Goal: Information Seeking & Learning: Learn about a topic

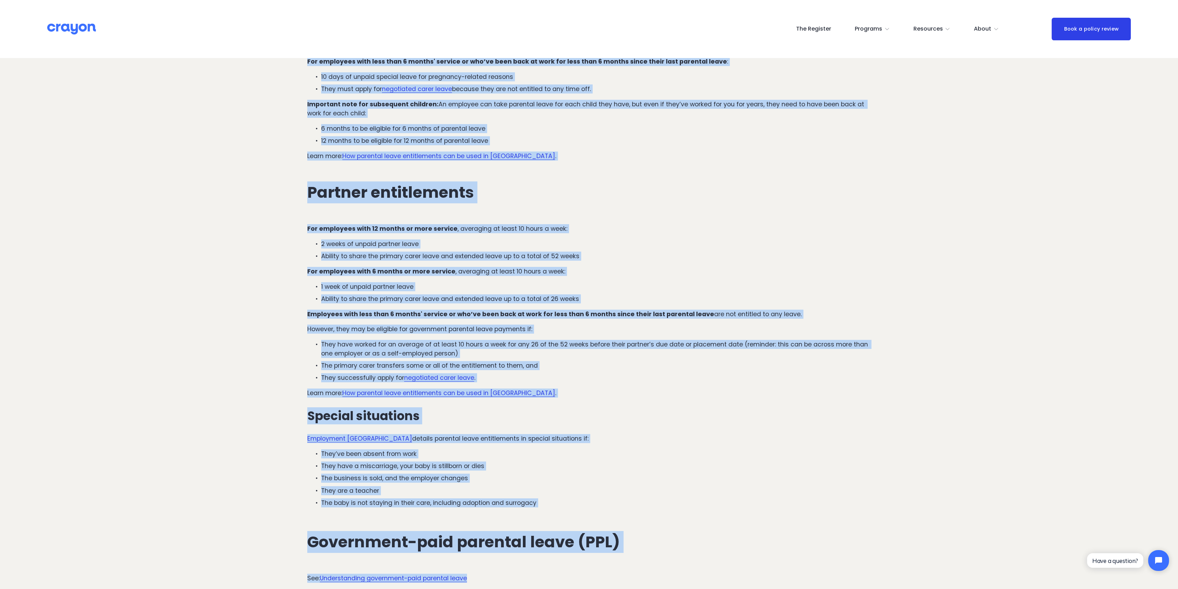
scroll to position [964, 0]
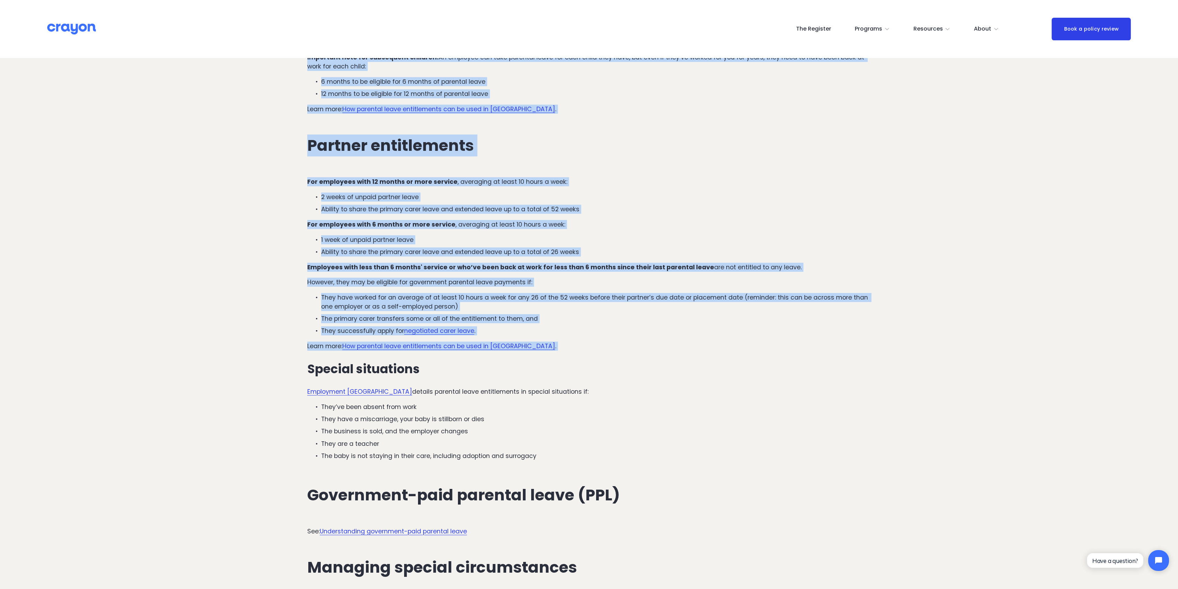
drag, startPoint x: 308, startPoint y: 100, endPoint x: 251, endPoint y: 351, distance: 257.4
click at [251, 351] on article "The complete guide to parental leave for NZ employers (2025) Parental leave ent…" at bounding box center [589, 511] width 1178 height 2832
copy div "Baseline eligibility requirements The legislation differentiates between two ke…"
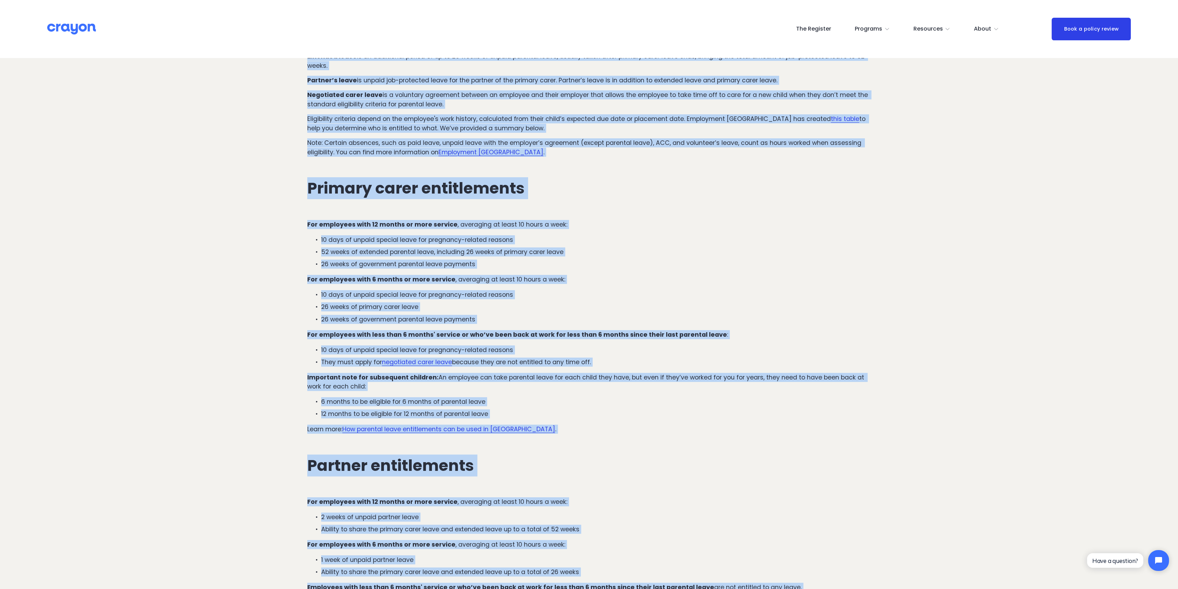
scroll to position [639, 0]
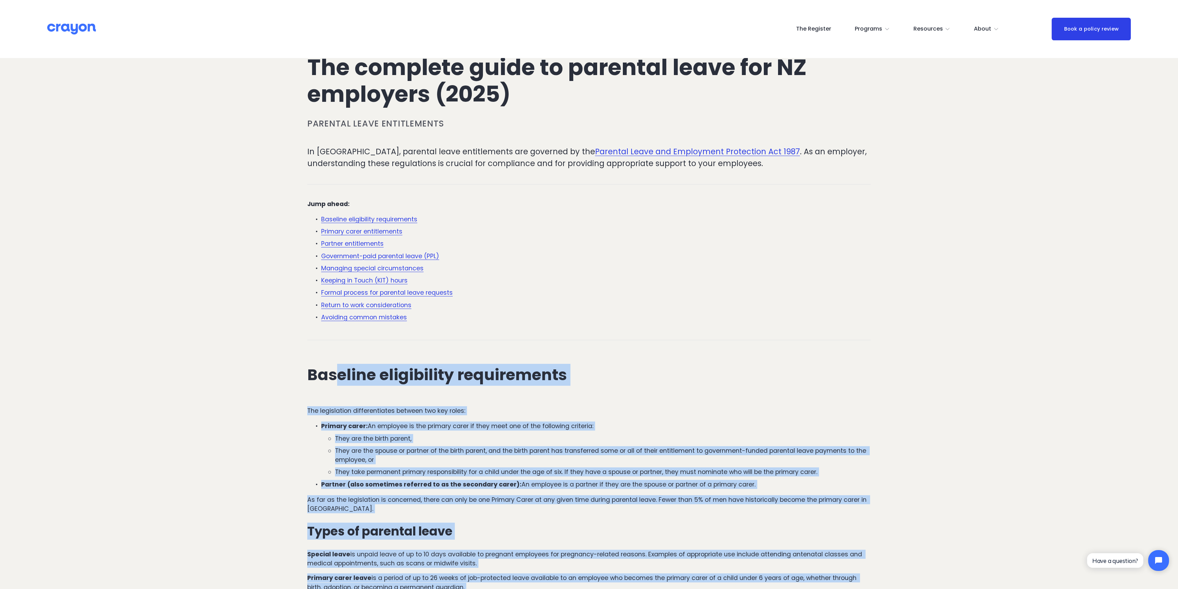
scroll to position [97, 0]
click at [401, 374] on h2 "Baseline eligibility requirements" at bounding box center [589, 375] width 564 height 17
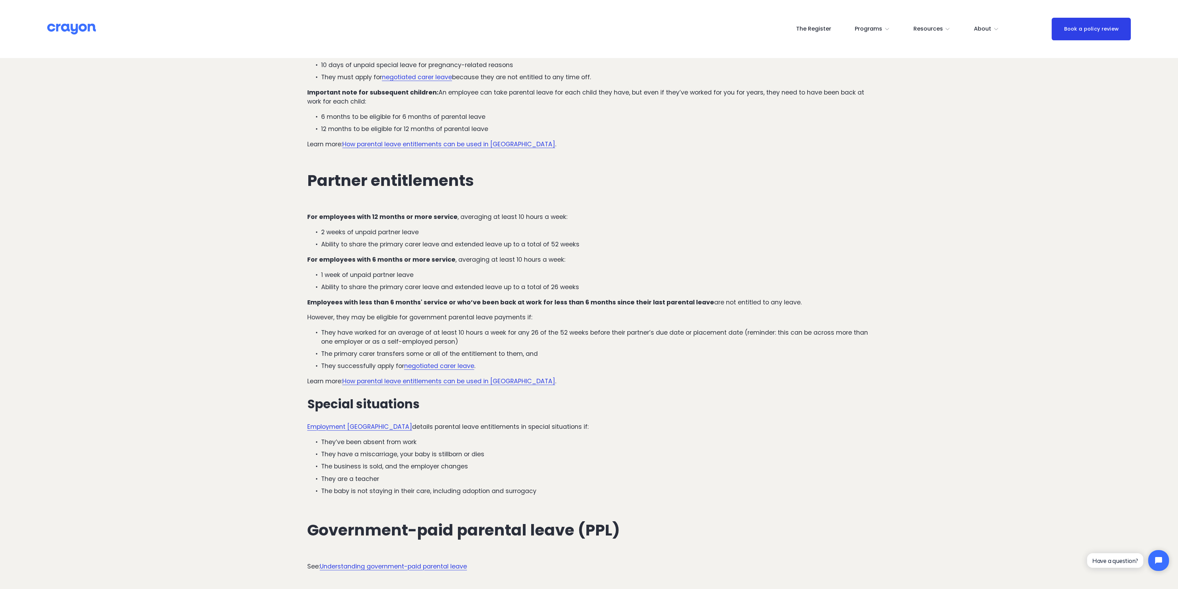
scroll to position [926, 0]
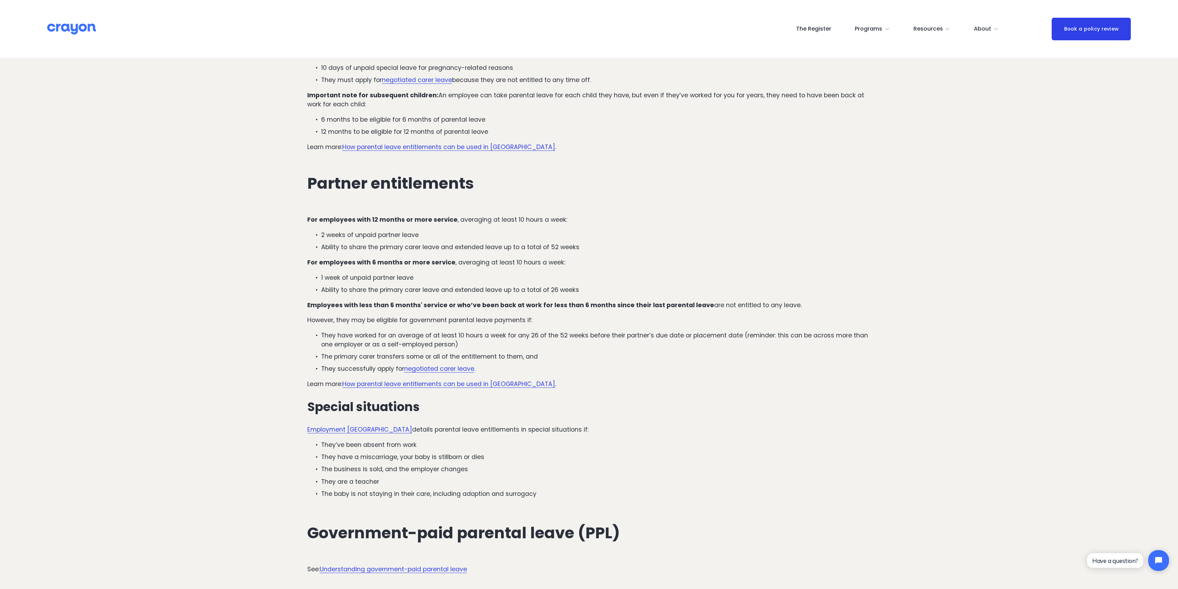
click at [531, 393] on div "For employees with 12 months or more service , averaging at least 10 hours a we…" at bounding box center [589, 356] width 564 height 283
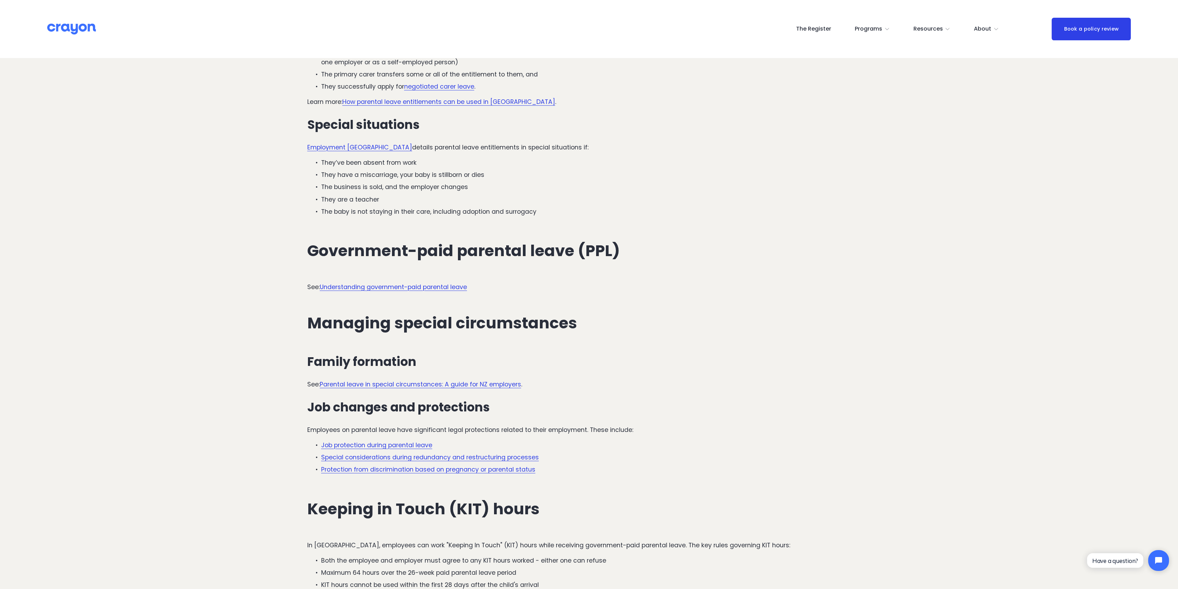
scroll to position [1250, 0]
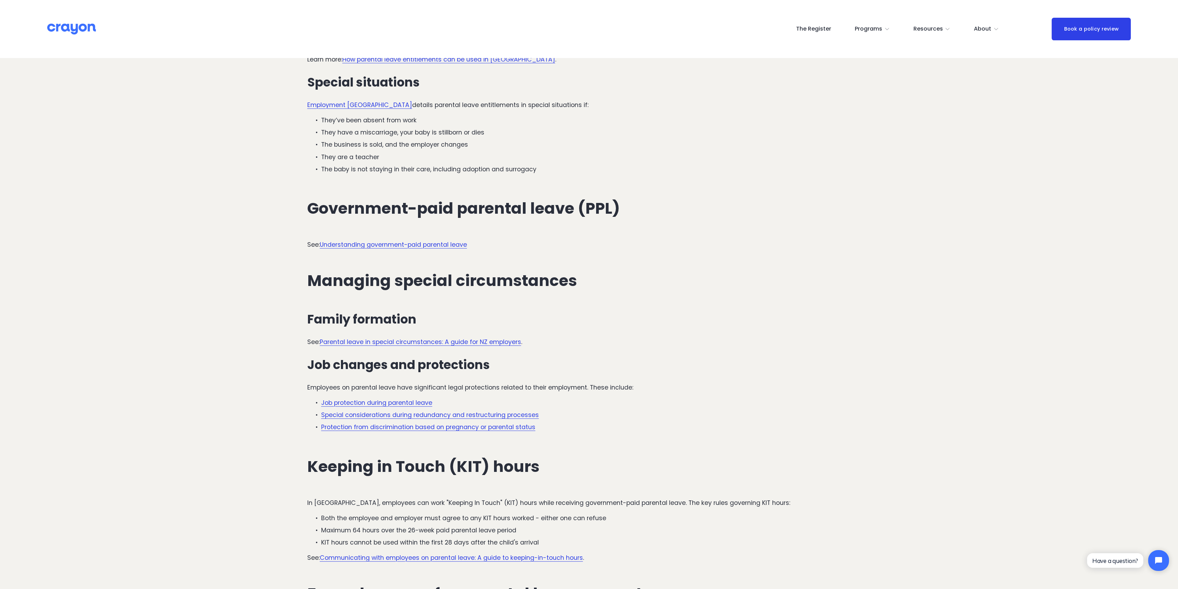
click at [375, 246] on link "Understanding government-paid parental leave" at bounding box center [393, 244] width 147 height 8
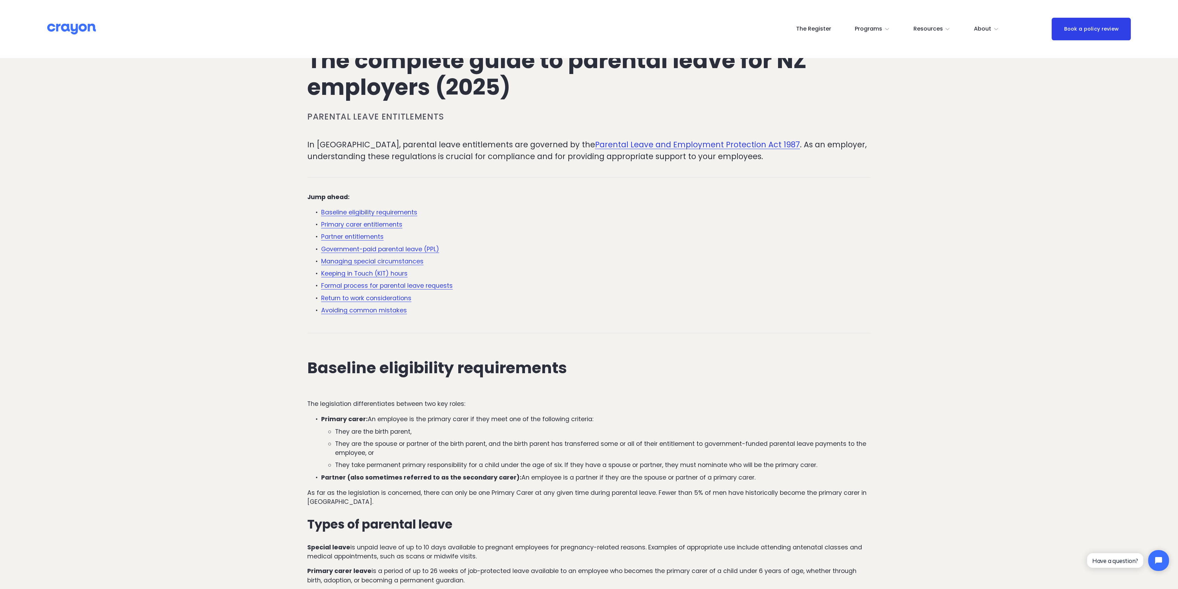
scroll to position [139, 0]
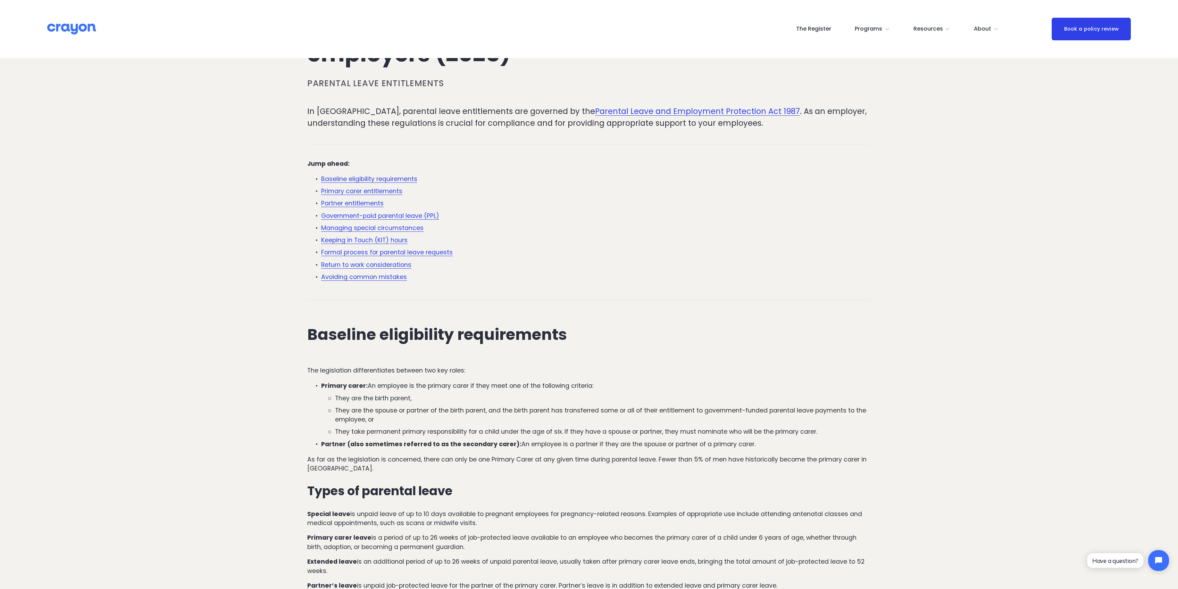
click at [359, 275] on link "Avoiding common mistakes" at bounding box center [364, 277] width 86 height 8
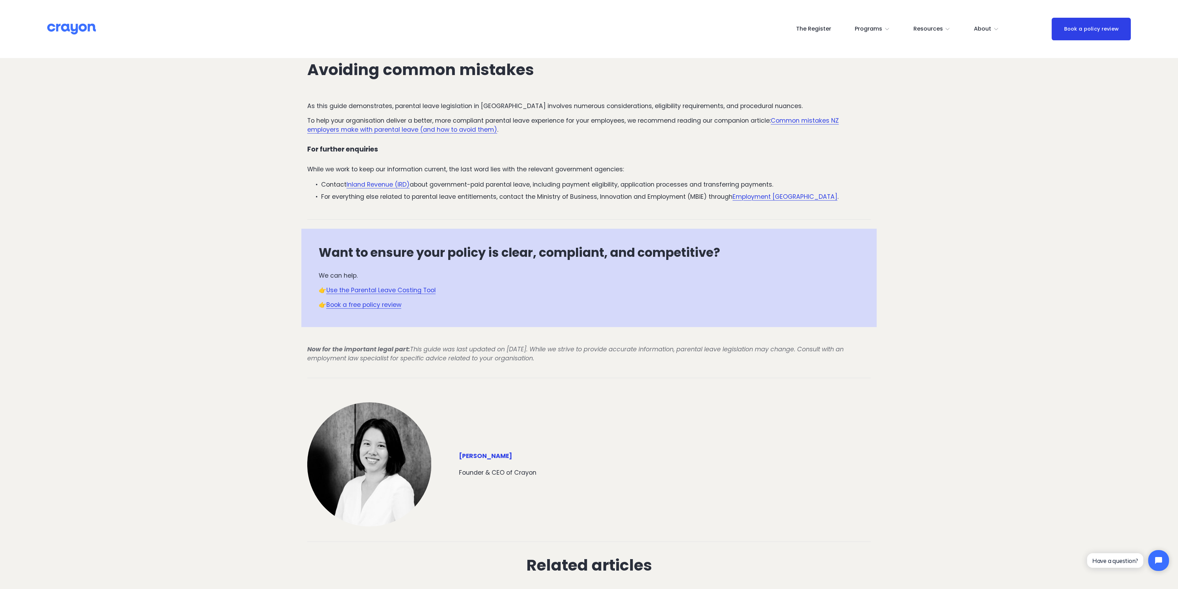
scroll to position [2071, 0]
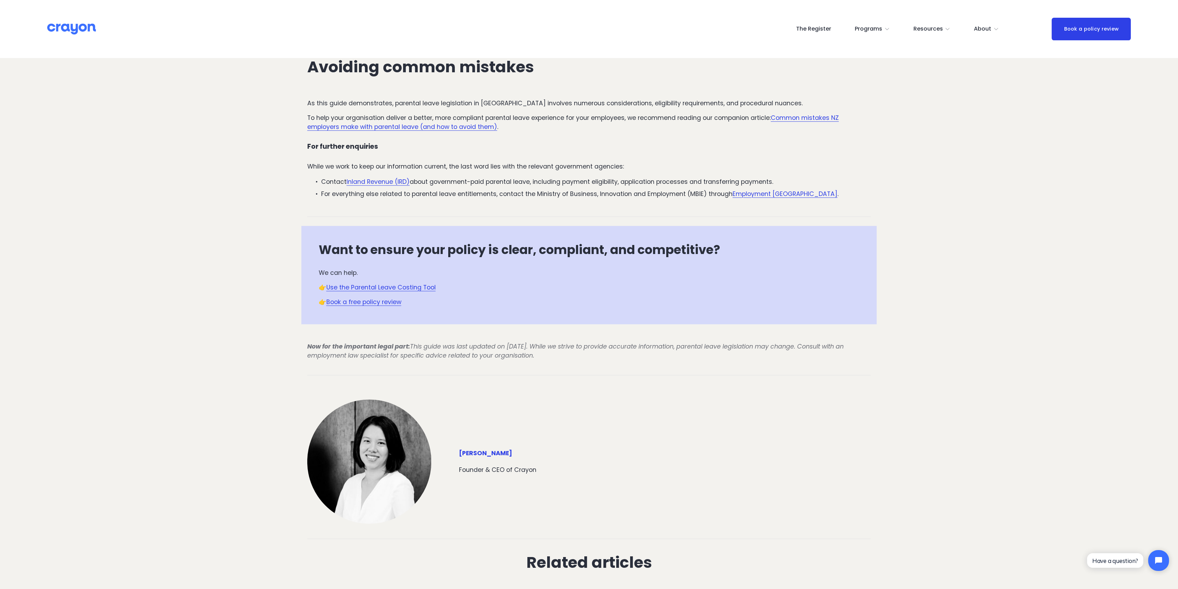
click at [396, 127] on link "Common mistakes NZ employers make with parental leave (and how to avoid them)" at bounding box center [573, 122] width 532 height 17
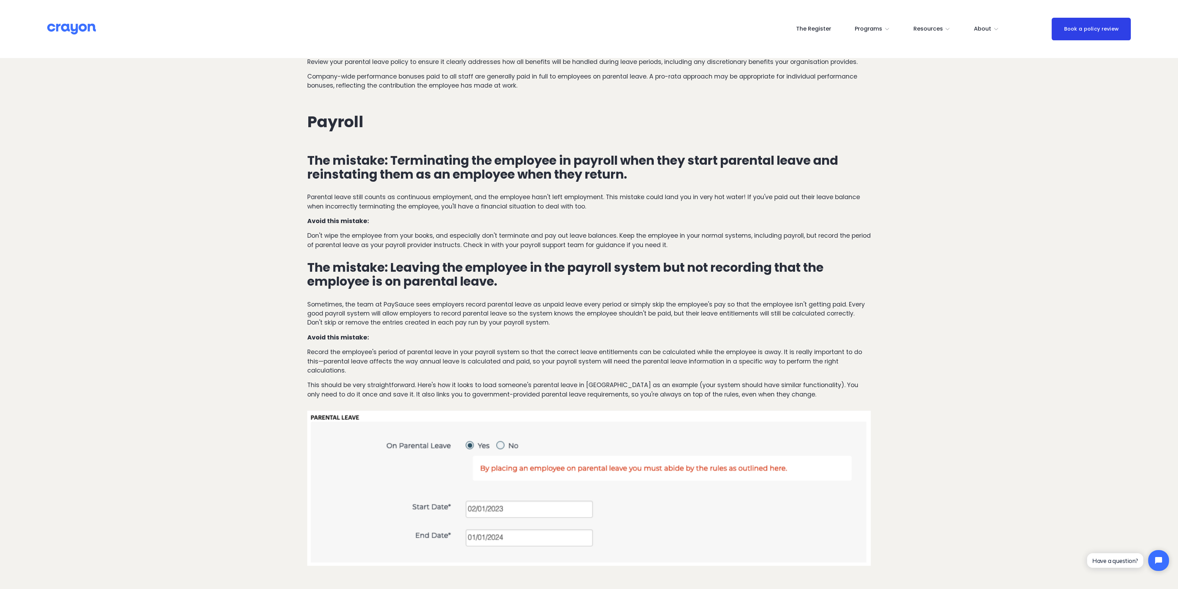
scroll to position [1158, 0]
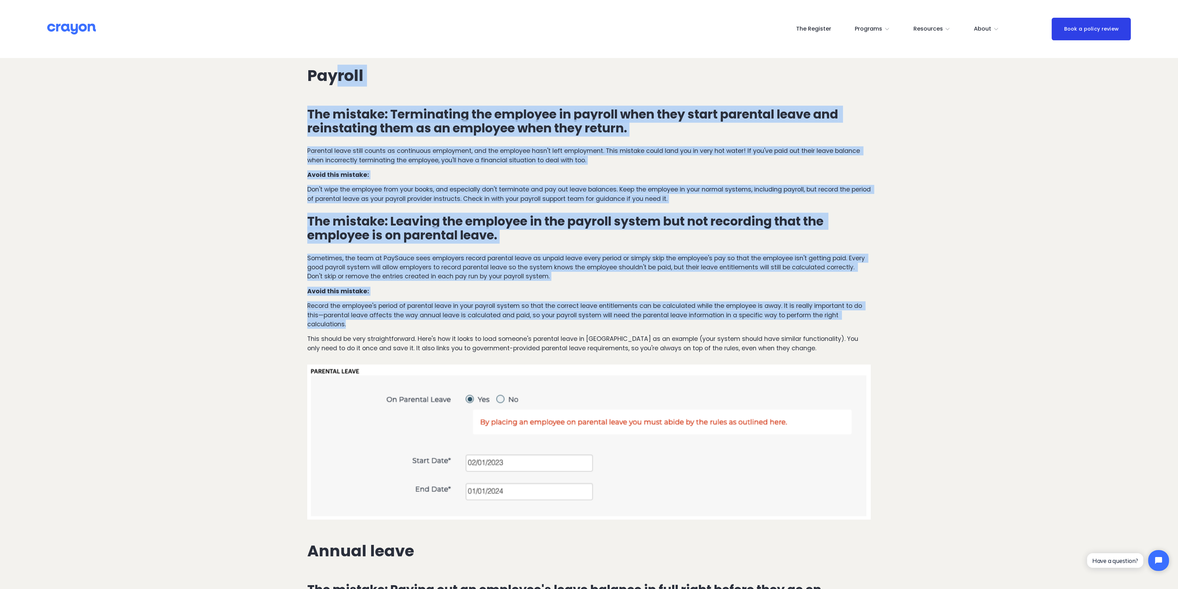
drag, startPoint x: 309, startPoint y: 74, endPoint x: 369, endPoint y: 326, distance: 259.9
click at [369, 326] on div "Providing a good parental leave experience for your employees is the right thin…" at bounding box center [588, 436] width 575 height 2698
copy div "Payroll The mistake: Terminating the employee in payroll when they start parent…"
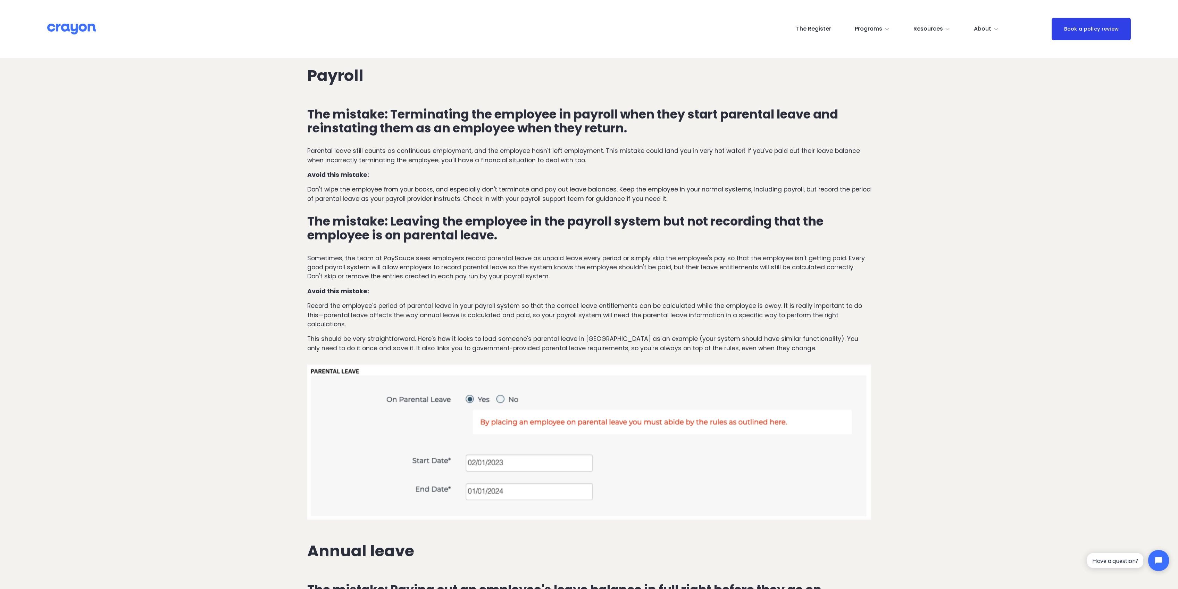
drag, startPoint x: 933, startPoint y: 335, endPoint x: 947, endPoint y: 335, distance: 14.2
click at [942, 336] on article "Common mistakes NZ employers make with parental leave (and how to avoid them) P…" at bounding box center [589, 464] width 1178 height 3127
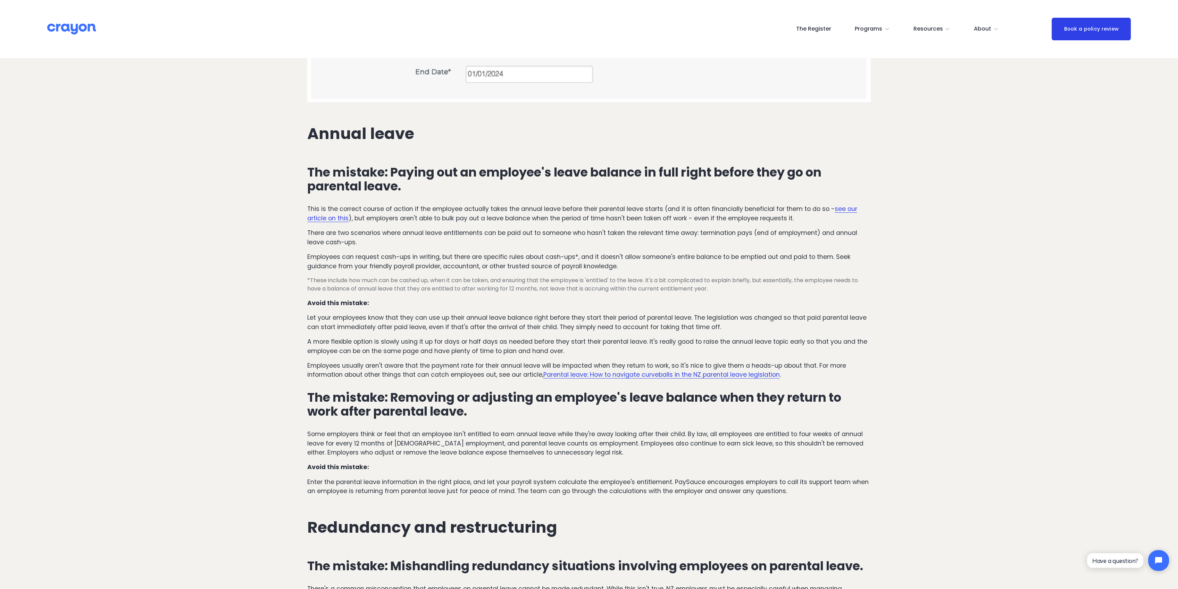
scroll to position [1574, 0]
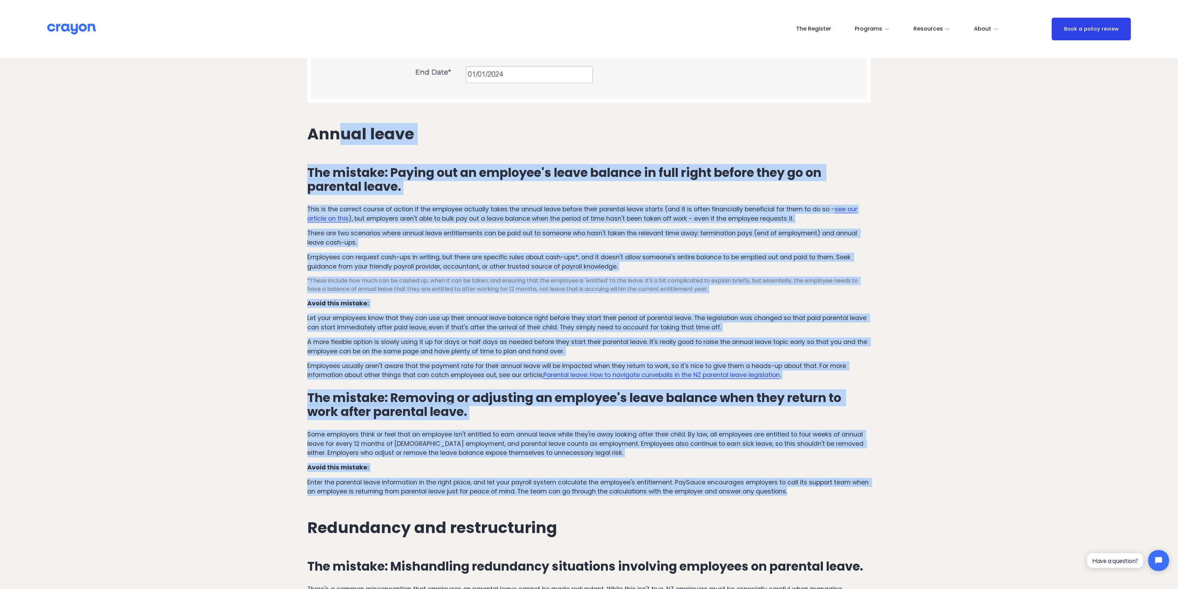
drag, startPoint x: 309, startPoint y: 133, endPoint x: 792, endPoint y: 496, distance: 604.5
click at [792, 496] on div "Providing a good parental leave experience for your employees is the right thin…" at bounding box center [588, 19] width 575 height 2698
copy div "Annual leave The mistake: Paying out an employee's leave balance in full right …"
